Goal: Register for event/course

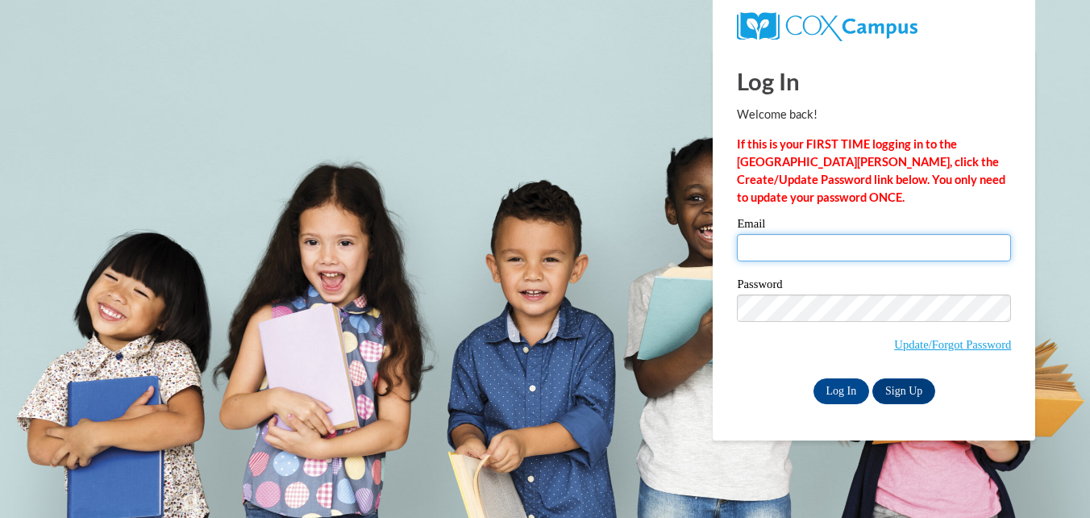
click at [758, 258] on input "Email" at bounding box center [874, 247] width 274 height 27
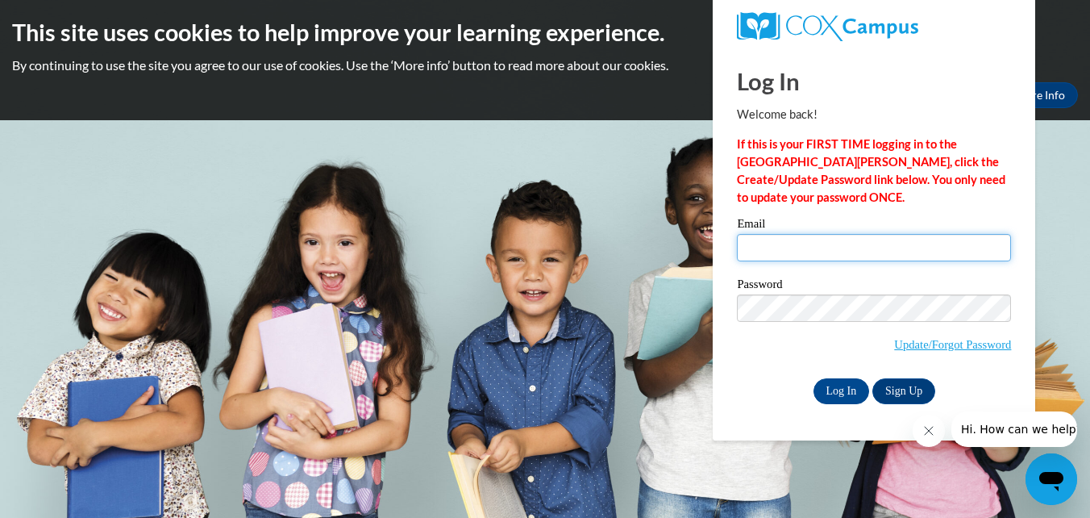
type input "[EMAIL_ADDRESS][DOMAIN_NAME]"
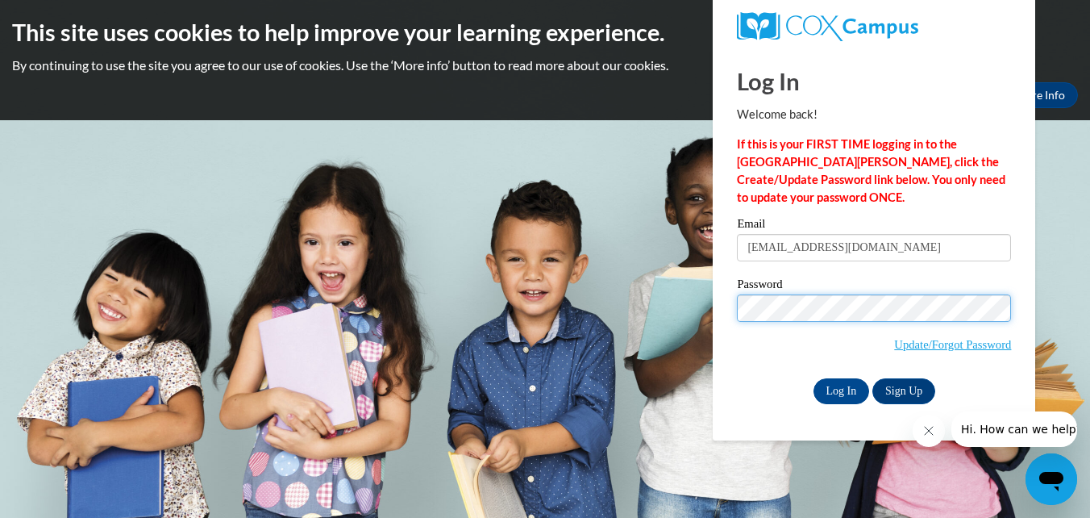
click at [814, 378] on input "Log In" at bounding box center [842, 391] width 56 height 26
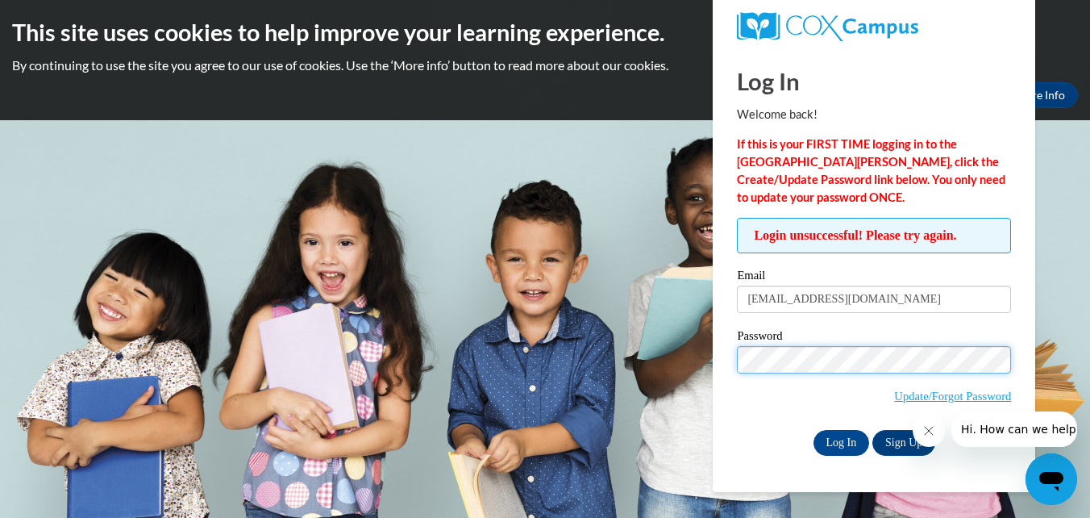
click at [814, 430] on input "Log In" at bounding box center [842, 443] width 56 height 26
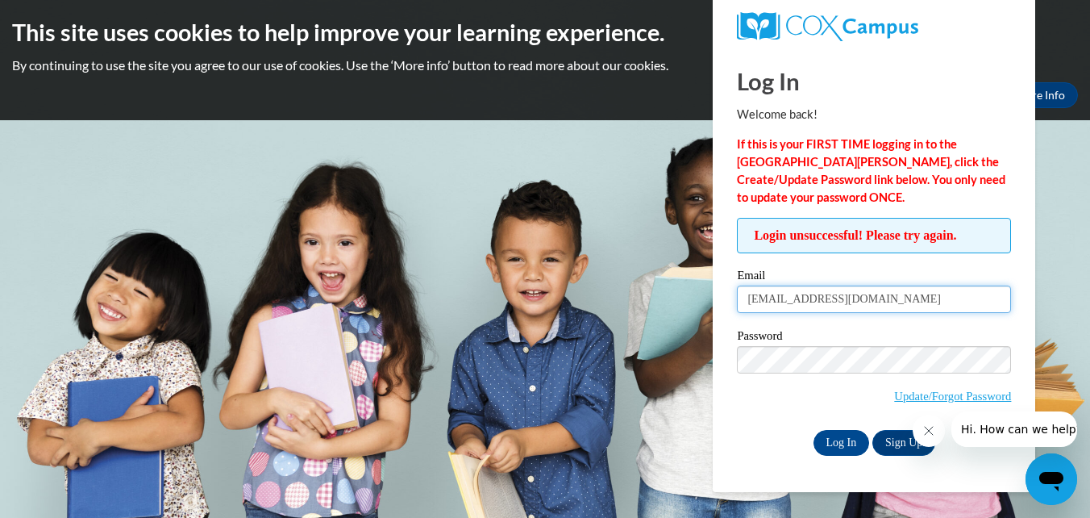
drag, startPoint x: 927, startPoint y: 295, endPoint x: 724, endPoint y: 306, distance: 203.6
click at [724, 306] on div "Log In Welcome back! If this is your FIRST TIME logging in to the NEW Cox Campu…" at bounding box center [874, 270] width 347 height 444
type input "ddonahue@georgiasouthernedu"
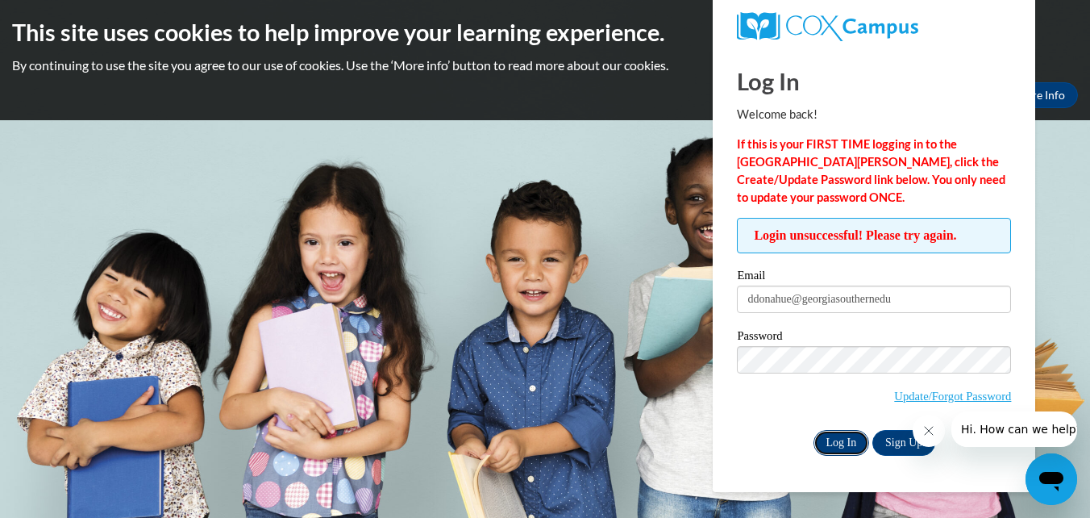
click at [833, 439] on input "Log In" at bounding box center [842, 443] width 56 height 26
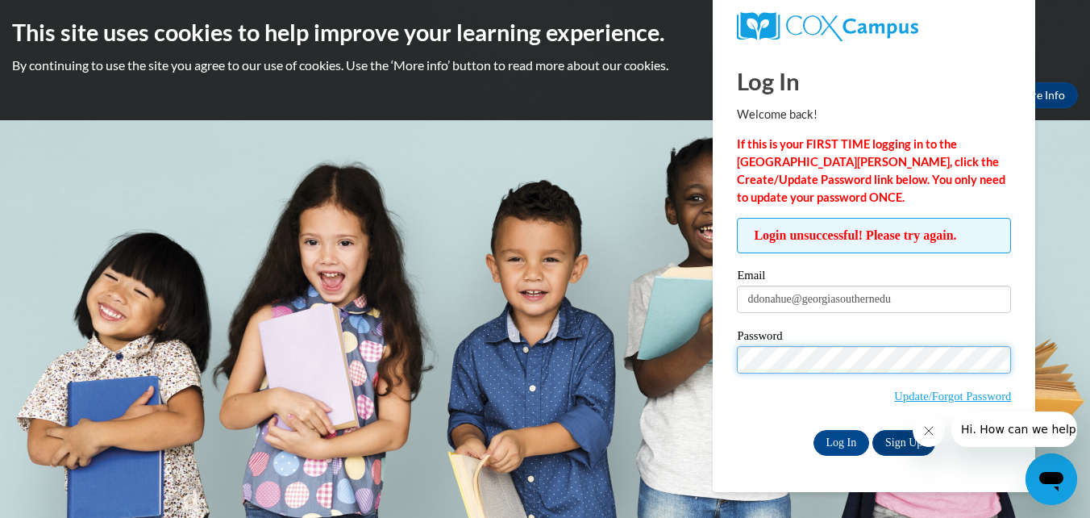
click at [814, 430] on input "Log In" at bounding box center [842, 443] width 56 height 26
drag, startPoint x: 758, startPoint y: 436, endPoint x: 785, endPoint y: 413, distance: 34.9
click at [758, 436] on div "Log In Sign Up" at bounding box center [874, 443] width 274 height 26
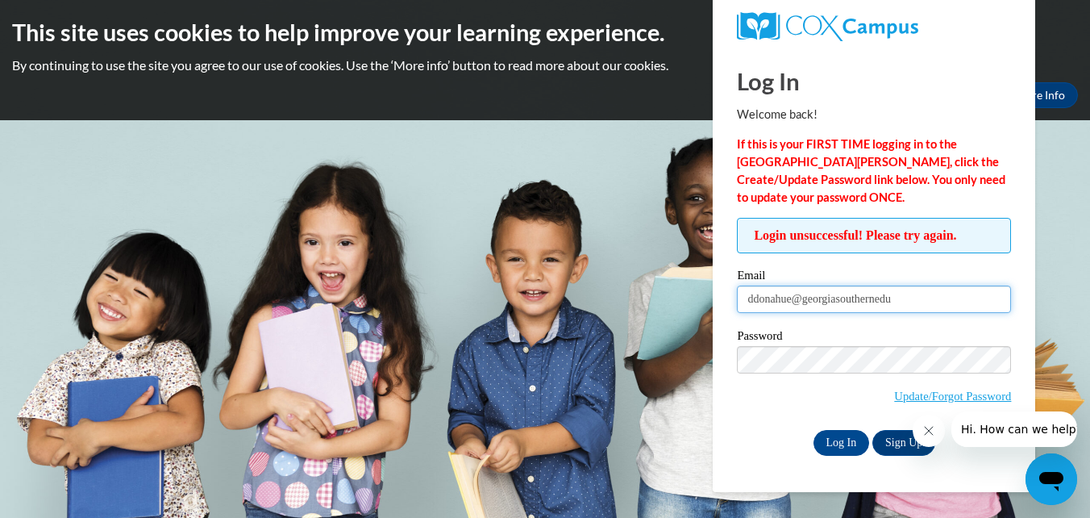
drag, startPoint x: 916, startPoint y: 300, endPoint x: 953, endPoint y: 300, distance: 37.1
click at [953, 300] on input "ddonahue@georgiasouthernedu" at bounding box center [874, 299] width 274 height 27
type input "[EMAIL_ADDRESS][DOMAIN_NAME]"
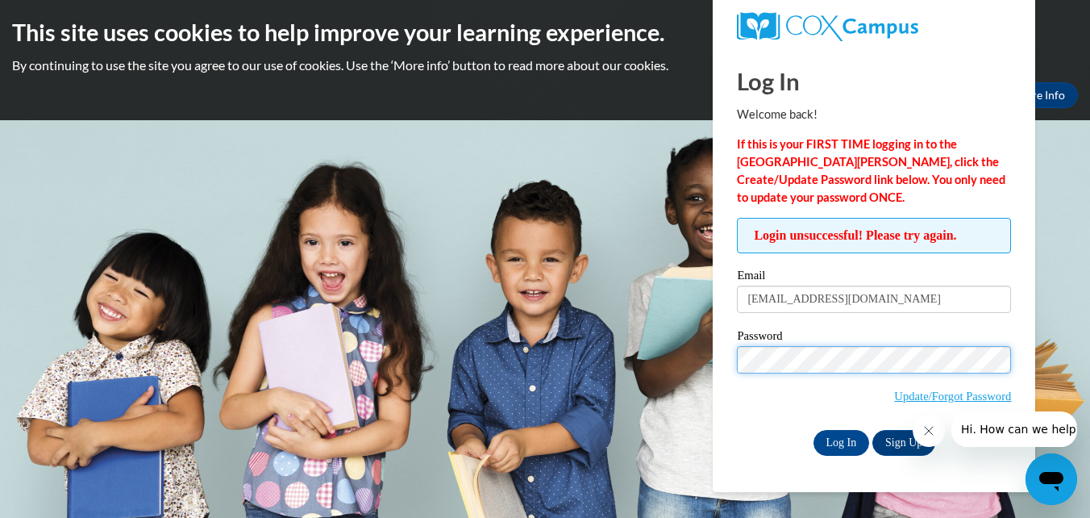
click at [814, 430] on input "Log In" at bounding box center [842, 443] width 56 height 26
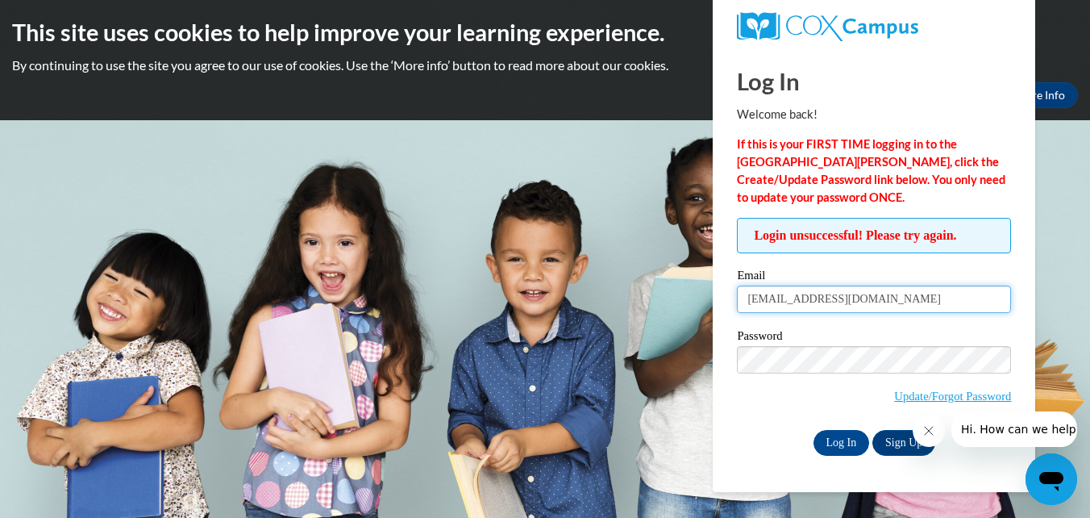
drag, startPoint x: 922, startPoint y: 297, endPoint x: 714, endPoint y: 311, distance: 208.6
click at [714, 311] on div "Log In Welcome back! If this is your FIRST TIME logging in to the NEW Cox Campu…" at bounding box center [874, 270] width 347 height 444
click at [773, 303] on input "Email" at bounding box center [874, 299] width 274 height 27
type input "ddonahue@gerogiasouthern.edu"
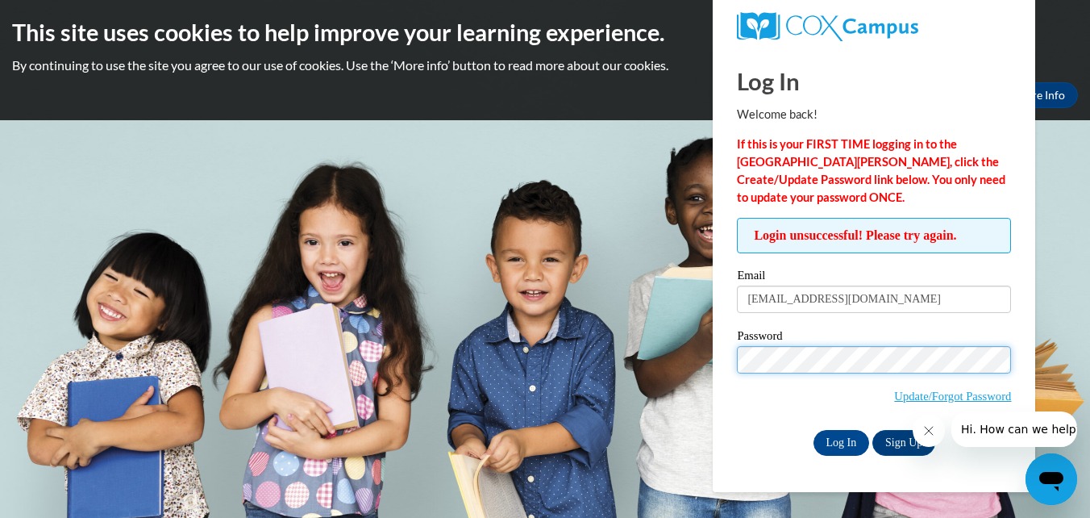
click at [814, 430] on input "Log In" at bounding box center [842, 443] width 56 height 26
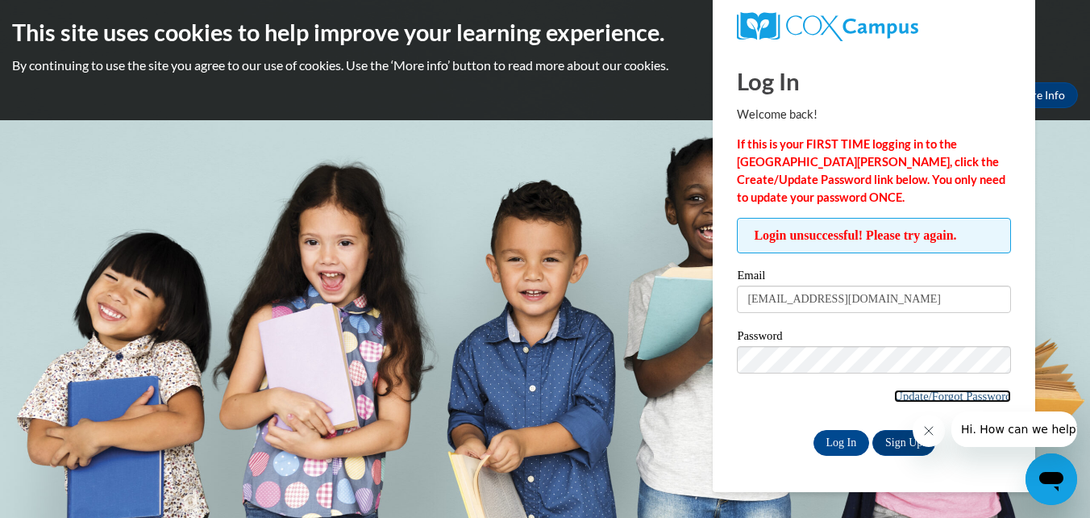
click at [915, 392] on link "Update/Forgot Password" at bounding box center [952, 396] width 117 height 13
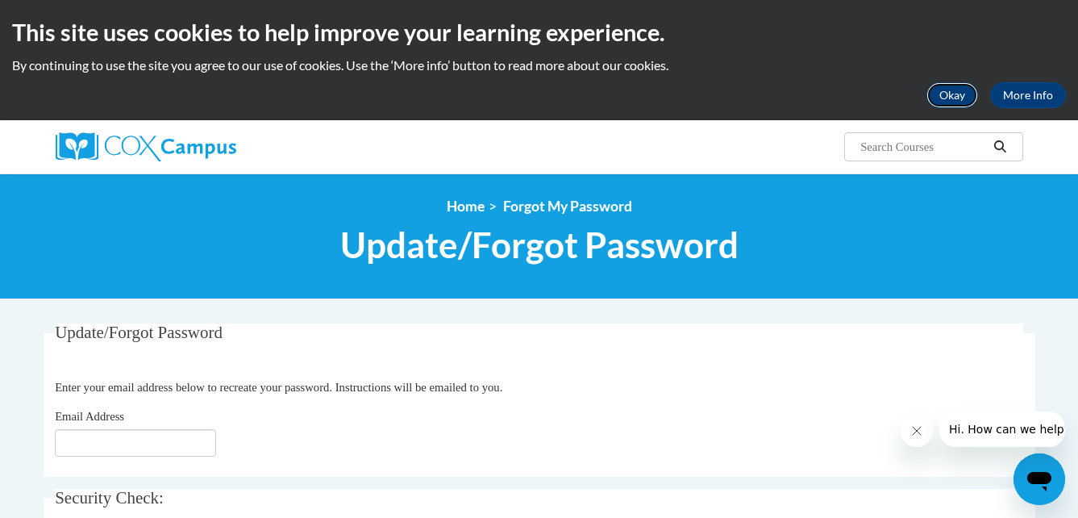
click at [958, 90] on button "Okay" at bounding box center [953, 95] width 52 height 26
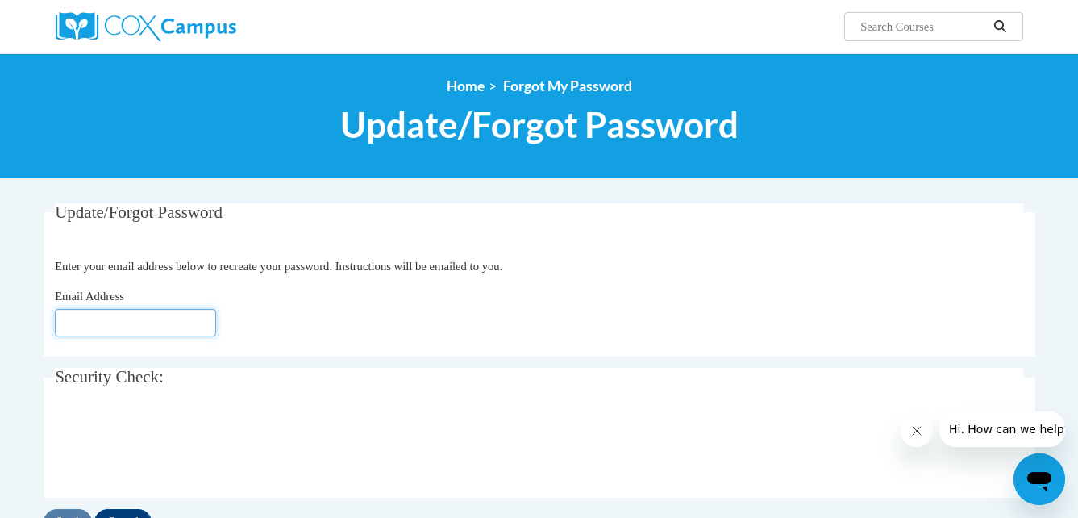
click at [167, 325] on input "Email Address" at bounding box center [135, 322] width 161 height 27
type input "[EMAIL_ADDRESS][DOMAIN_NAME]"
click at [260, 351] on fieldset "Update/Forgot Password Enter your email address below to recreate your password…" at bounding box center [540, 279] width 992 height 153
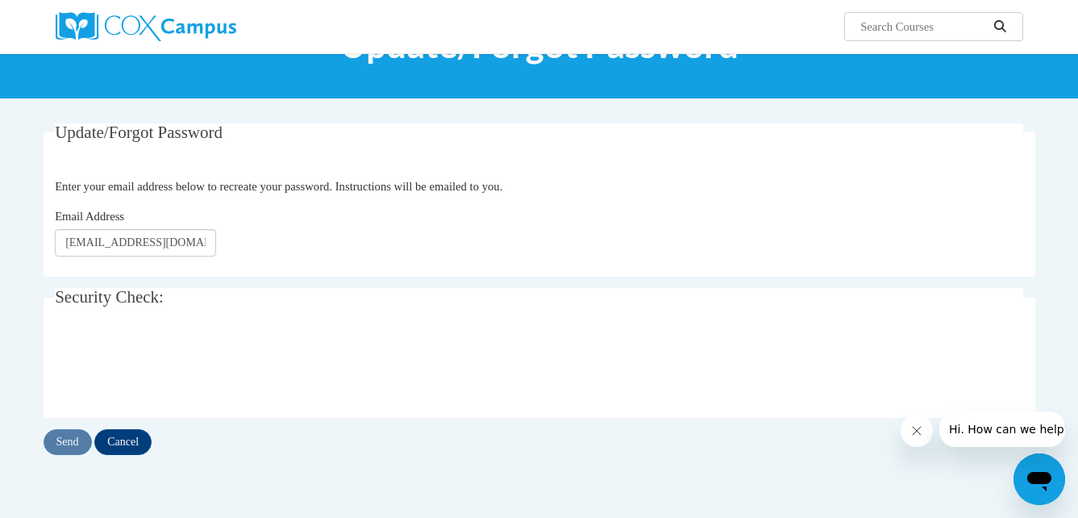
scroll to position [81, 0]
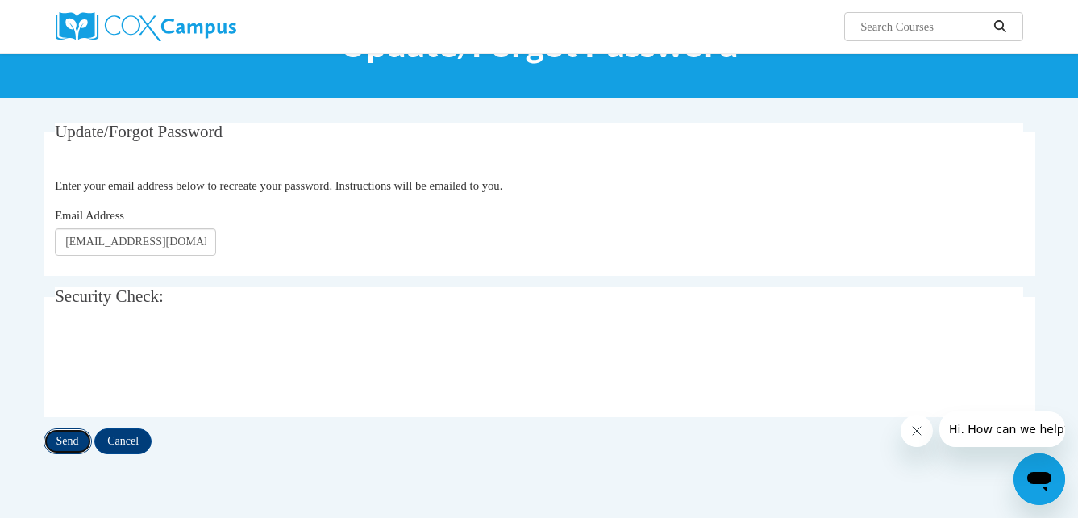
click at [73, 451] on input "Send" at bounding box center [68, 441] width 48 height 26
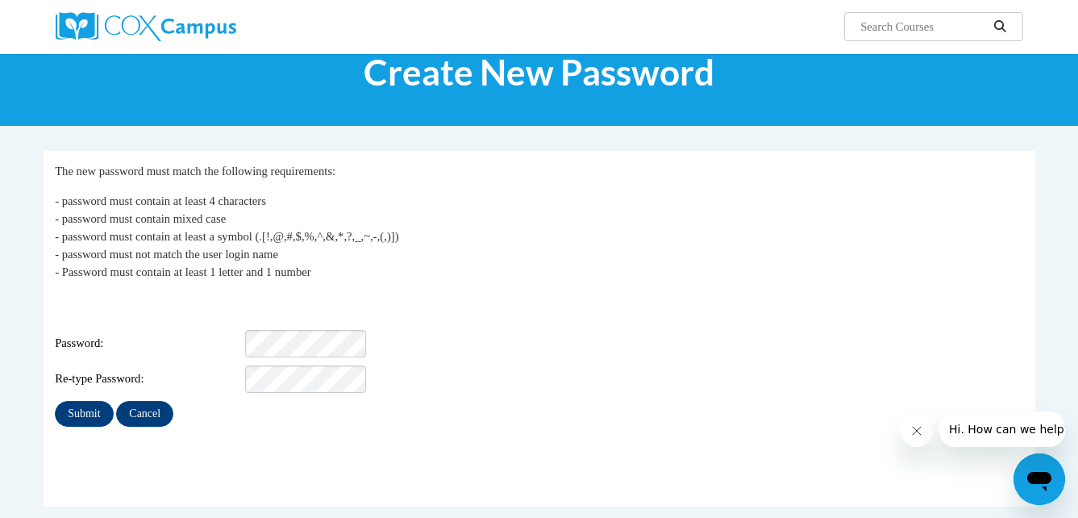
scroll to position [81, 0]
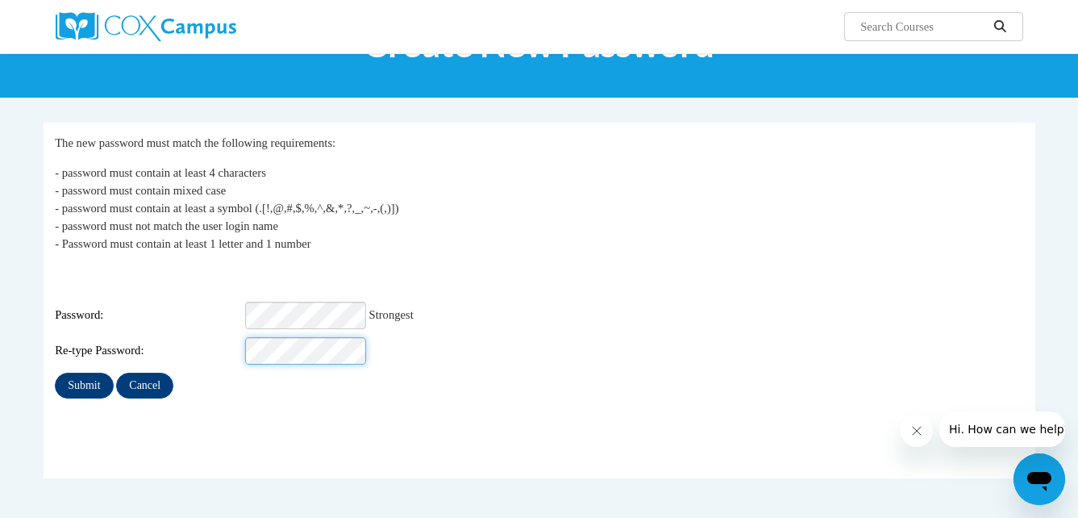
click at [55, 373] on input "Submit" at bounding box center [84, 386] width 58 height 26
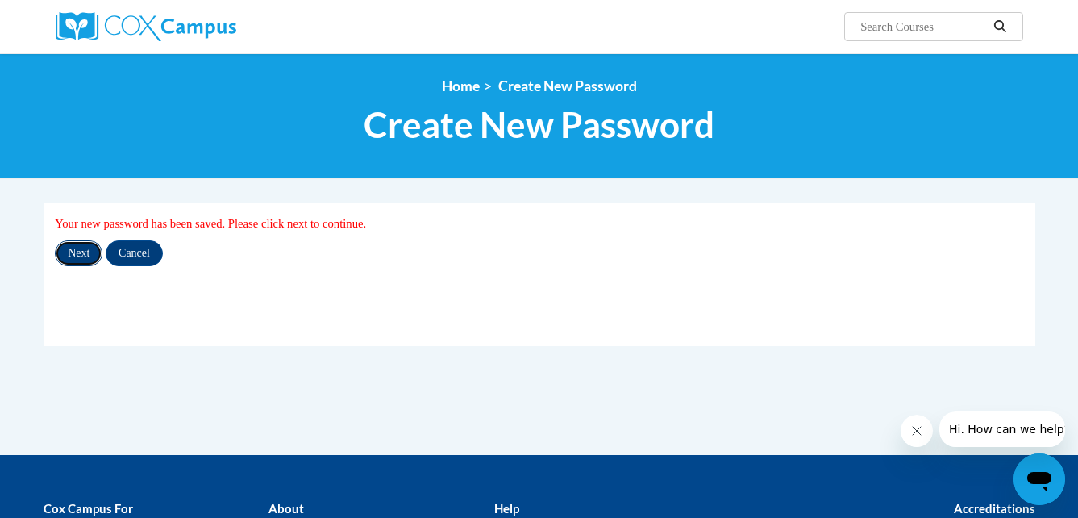
click at [77, 252] on input "Next" at bounding box center [79, 253] width 48 height 26
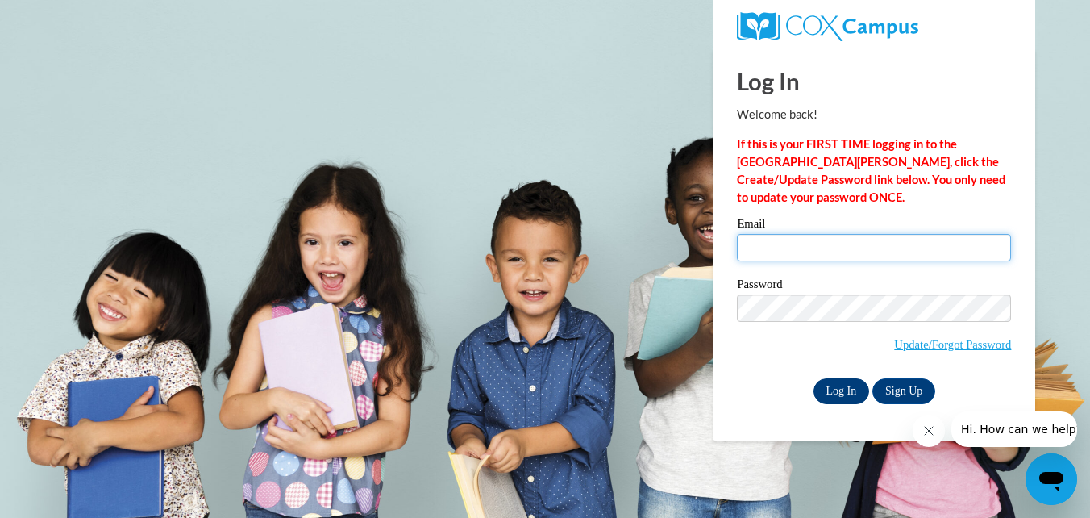
type input "[EMAIL_ADDRESS][DOMAIN_NAME]"
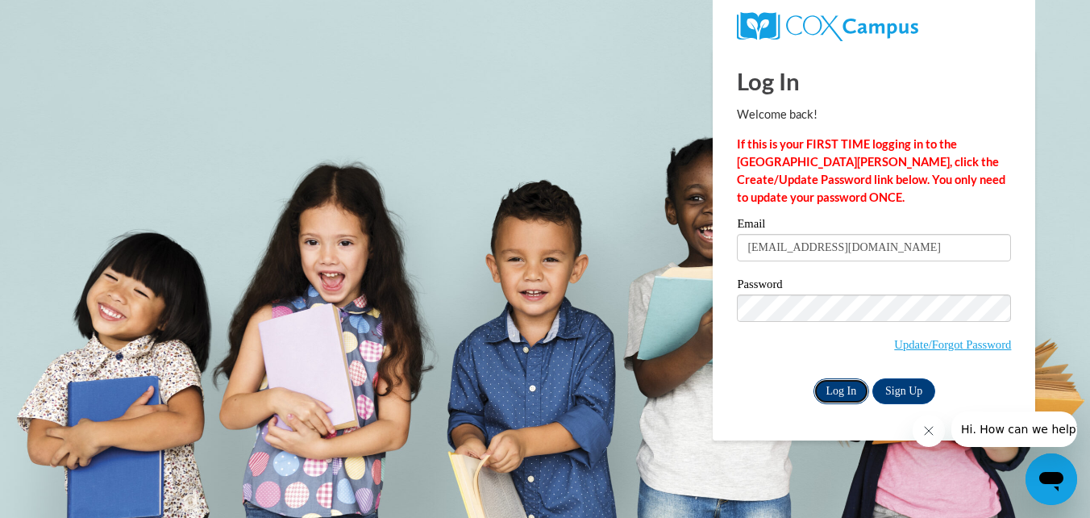
click at [848, 393] on input "Log In" at bounding box center [842, 391] width 56 height 26
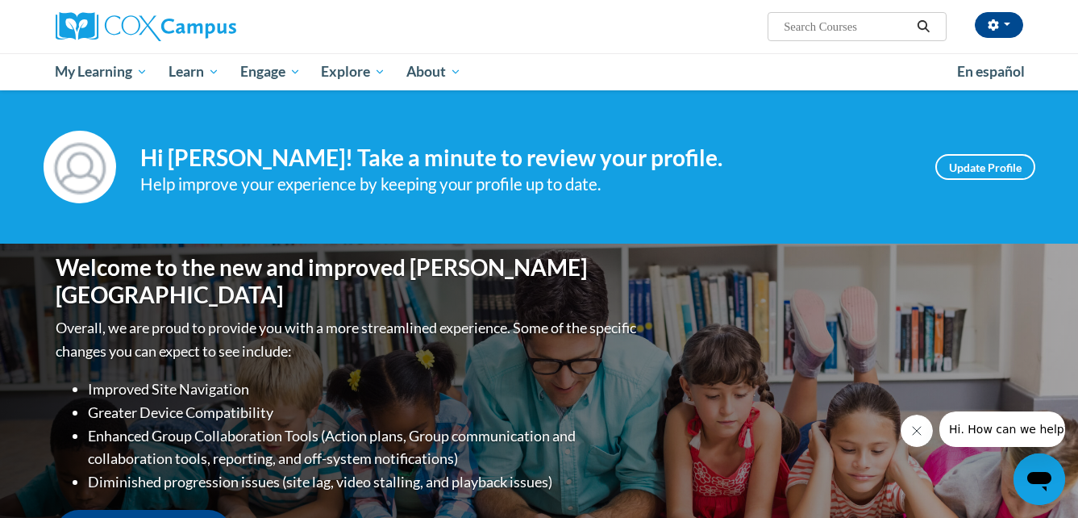
click at [802, 27] on input "Search..." at bounding box center [846, 26] width 129 height 19
type input "science of literacy"
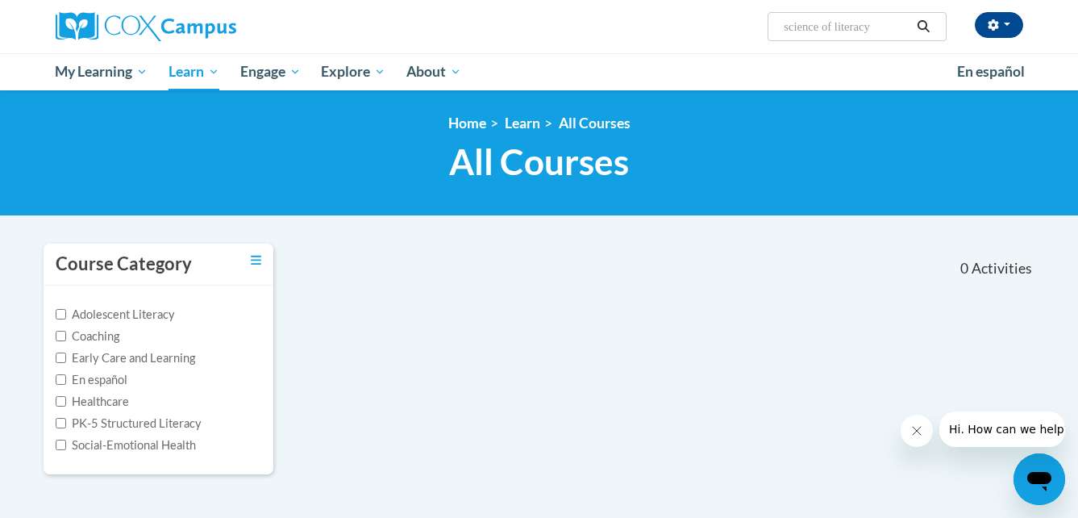
drag, startPoint x: 884, startPoint y: 23, endPoint x: 777, endPoint y: 31, distance: 106.8
click at [777, 31] on span "Search Search... science of literacy" at bounding box center [857, 26] width 178 height 29
type input "early literacy"
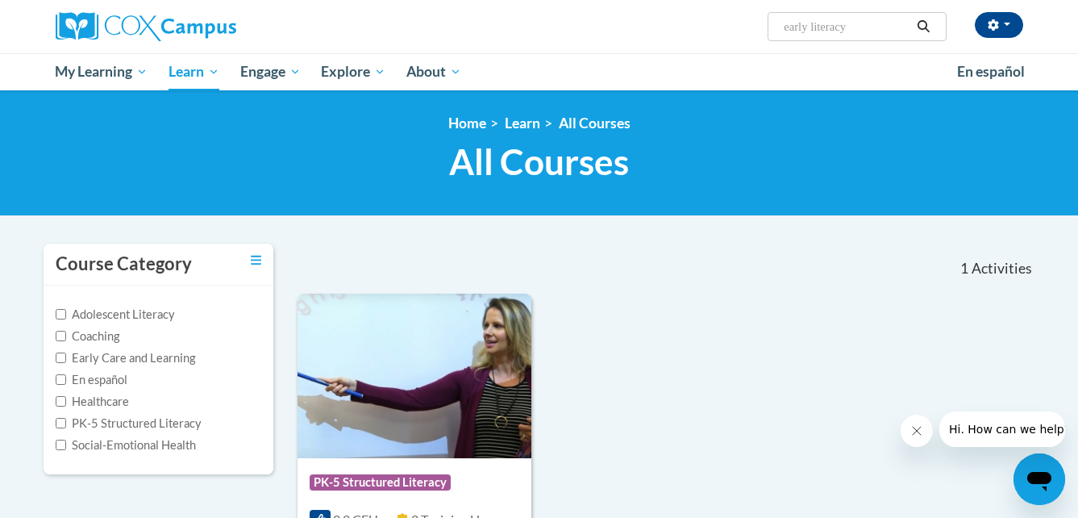
click at [676, 250] on div at bounding box center [697, 262] width 190 height 37
drag, startPoint x: 891, startPoint y: 27, endPoint x: 740, endPoint y: 32, distance: 150.9
click at [744, 33] on div "denise donahue (America/New_York UTC-04:00) My Profile Inbox My Transcripts Log…" at bounding box center [704, 20] width 661 height 41
type input "pk-5"
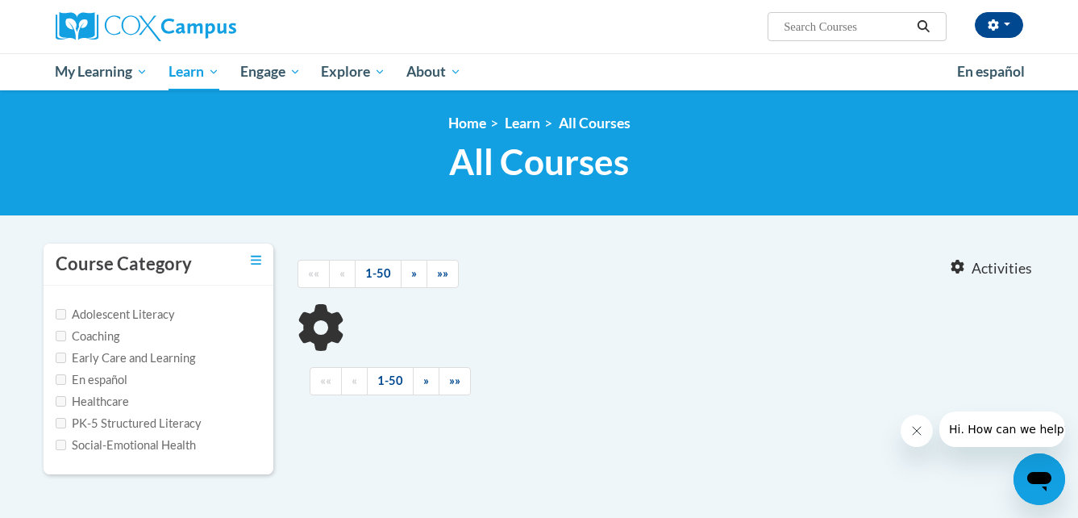
type input "pk-5"
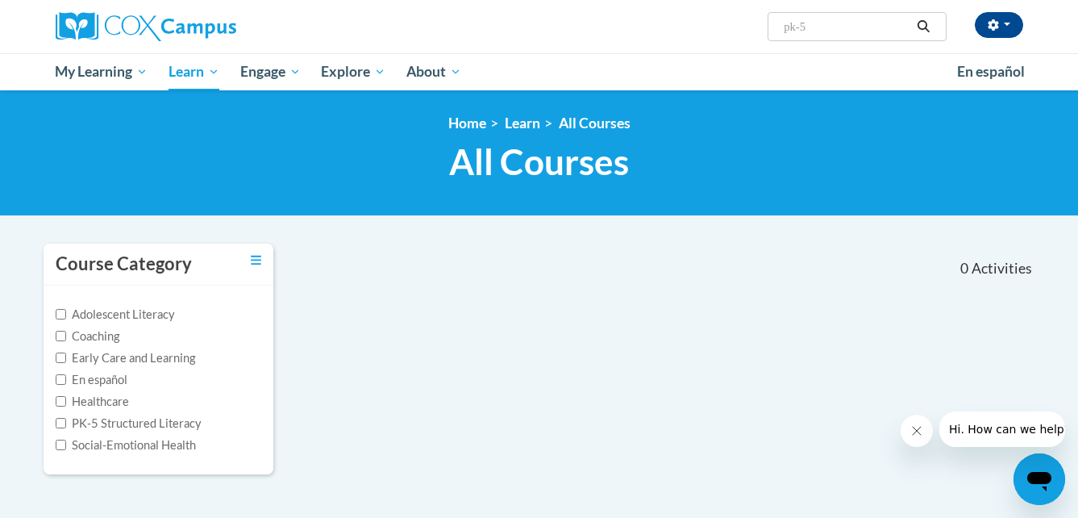
click at [166, 425] on label "PK-5 Structured Literacy" at bounding box center [129, 424] width 146 height 18
click at [66, 425] on input "PK-5 Structured Literacy" at bounding box center [61, 423] width 10 height 10
checkbox input "true"
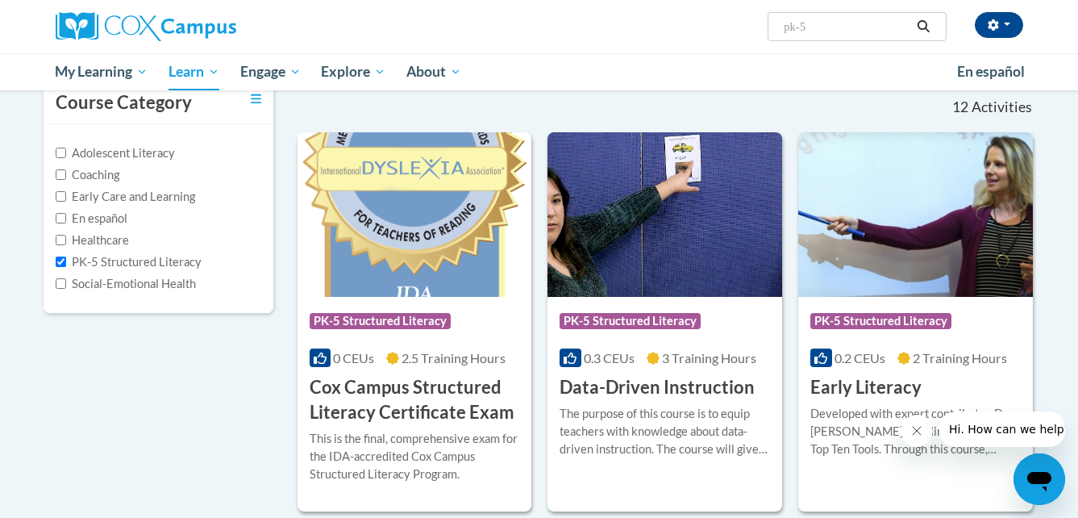
scroll to position [242, 0]
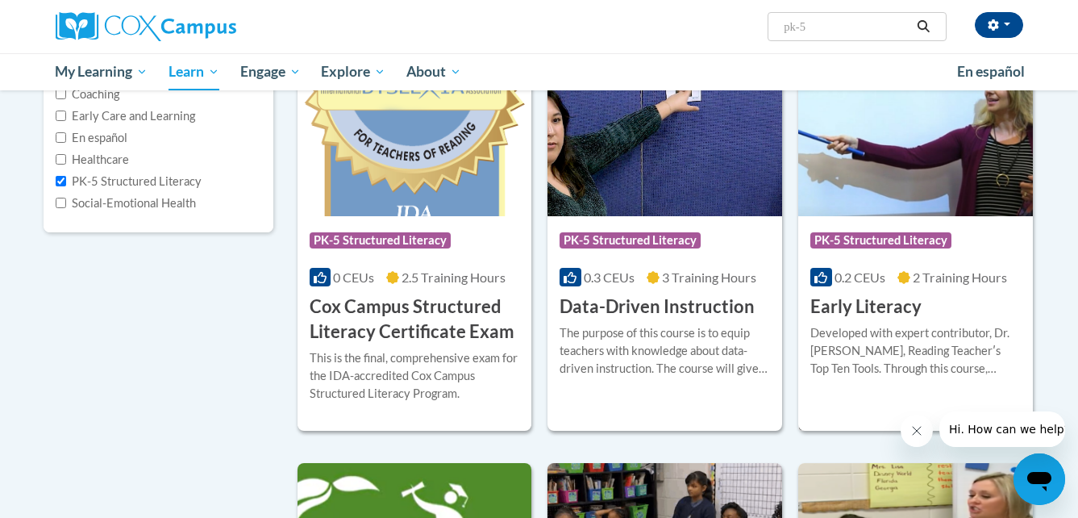
click at [848, 305] on h3 "Early Literacy" at bounding box center [866, 306] width 111 height 25
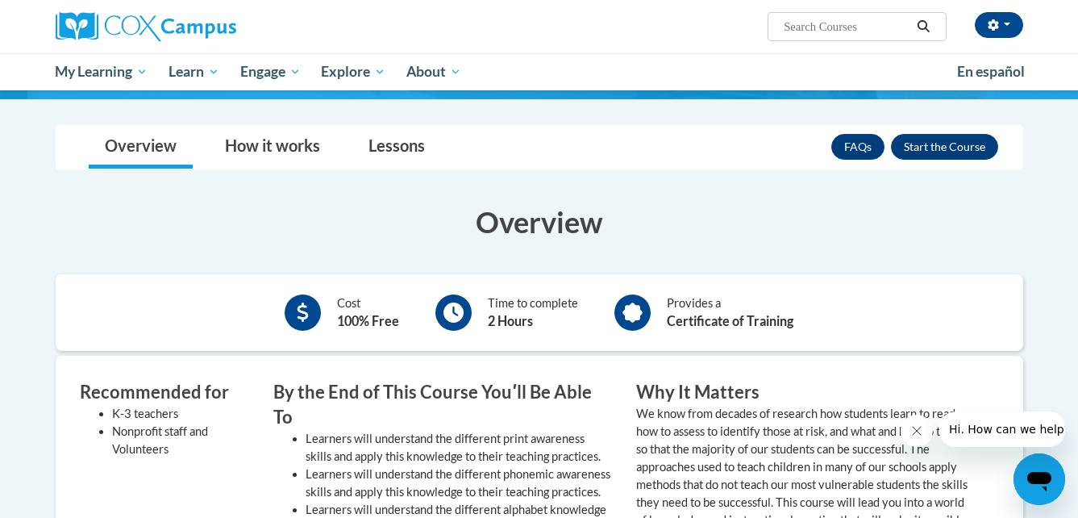
scroll to position [161, 0]
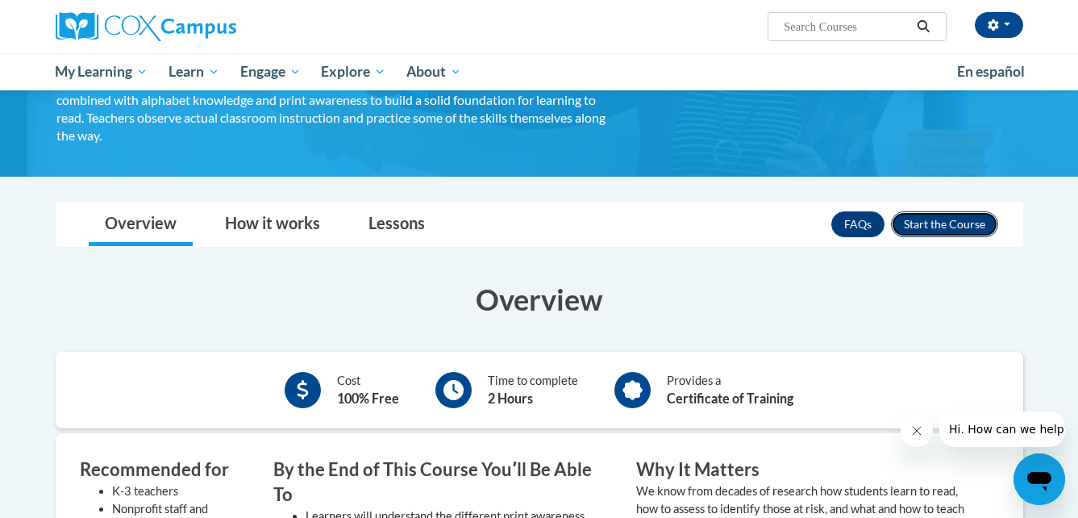
click at [932, 219] on button "Enroll" at bounding box center [944, 224] width 107 height 26
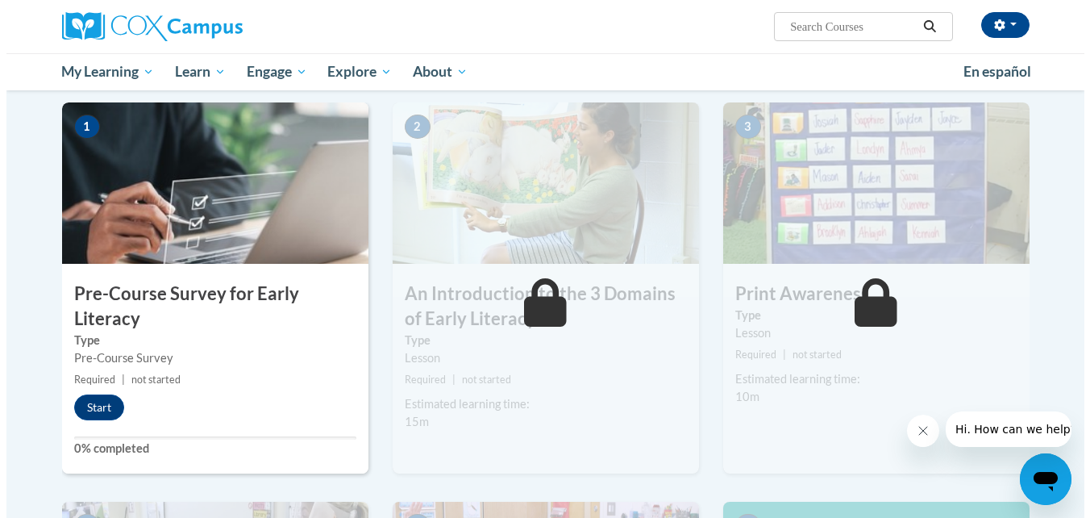
scroll to position [323, 0]
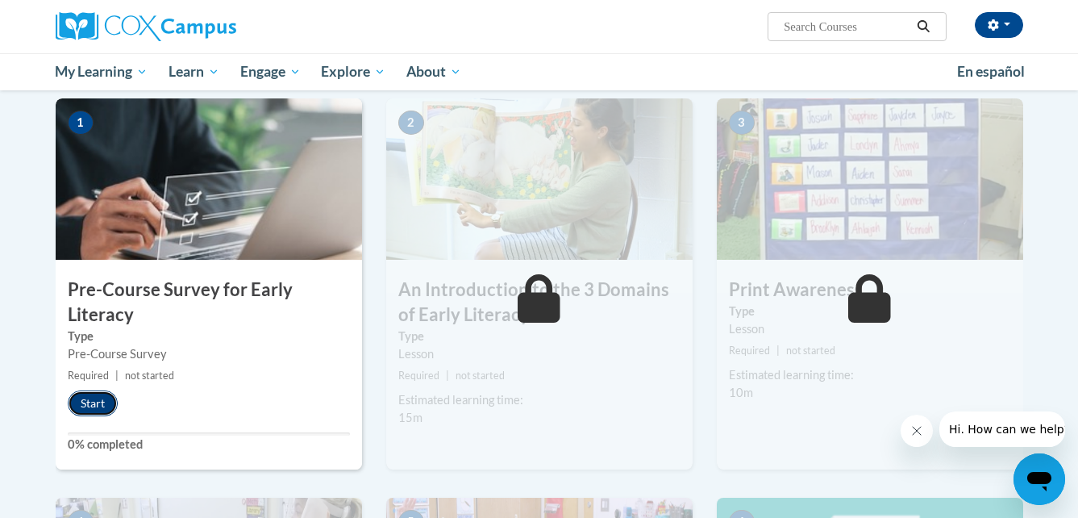
click at [80, 398] on button "Start" at bounding box center [93, 403] width 50 height 26
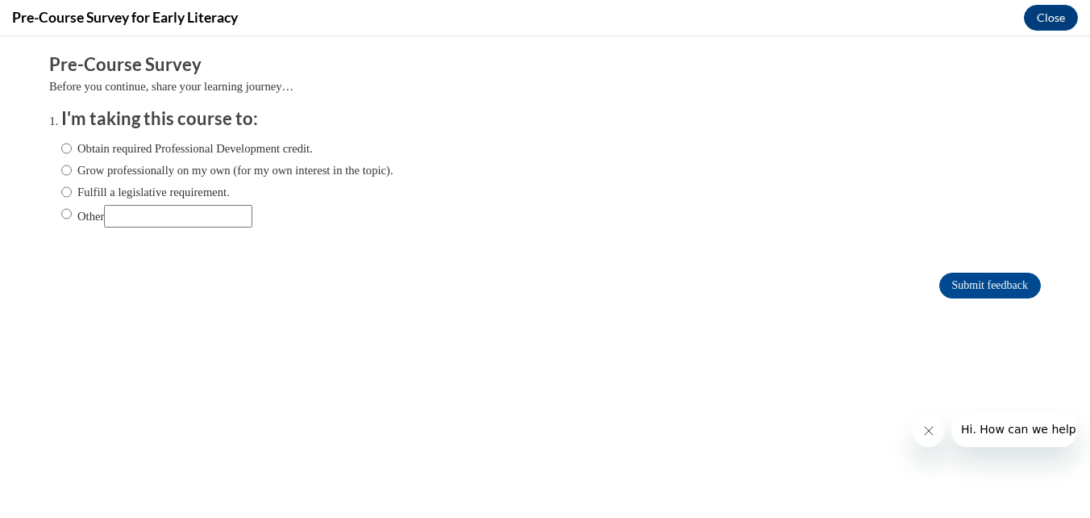
scroll to position [0, 0]
click at [61, 153] on input "Obtain required Professional Development credit." at bounding box center [66, 149] width 10 height 18
radio input "true"
click at [955, 290] on input "Submit feedback" at bounding box center [991, 286] width 102 height 26
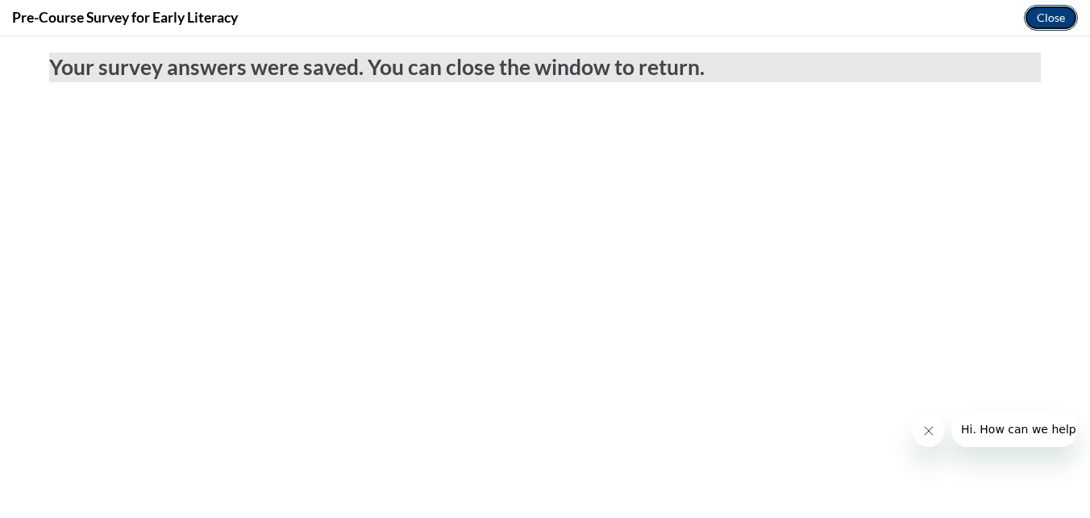
click at [1054, 19] on button "Close" at bounding box center [1051, 18] width 54 height 26
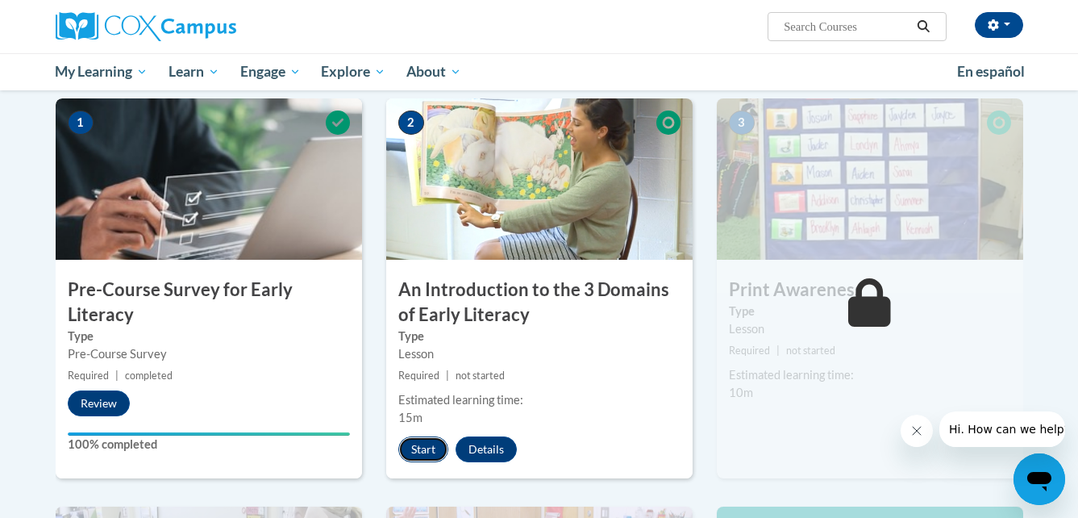
click at [424, 449] on button "Start" at bounding box center [423, 449] width 50 height 26
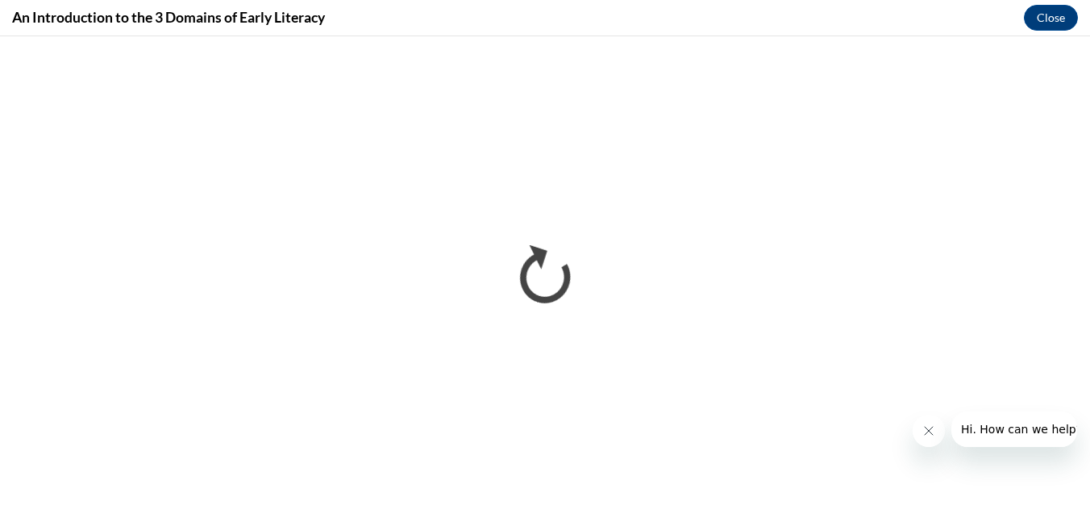
click at [925, 423] on button "Close message from company" at bounding box center [928, 431] width 32 height 32
